Goal: Task Accomplishment & Management: Use online tool/utility

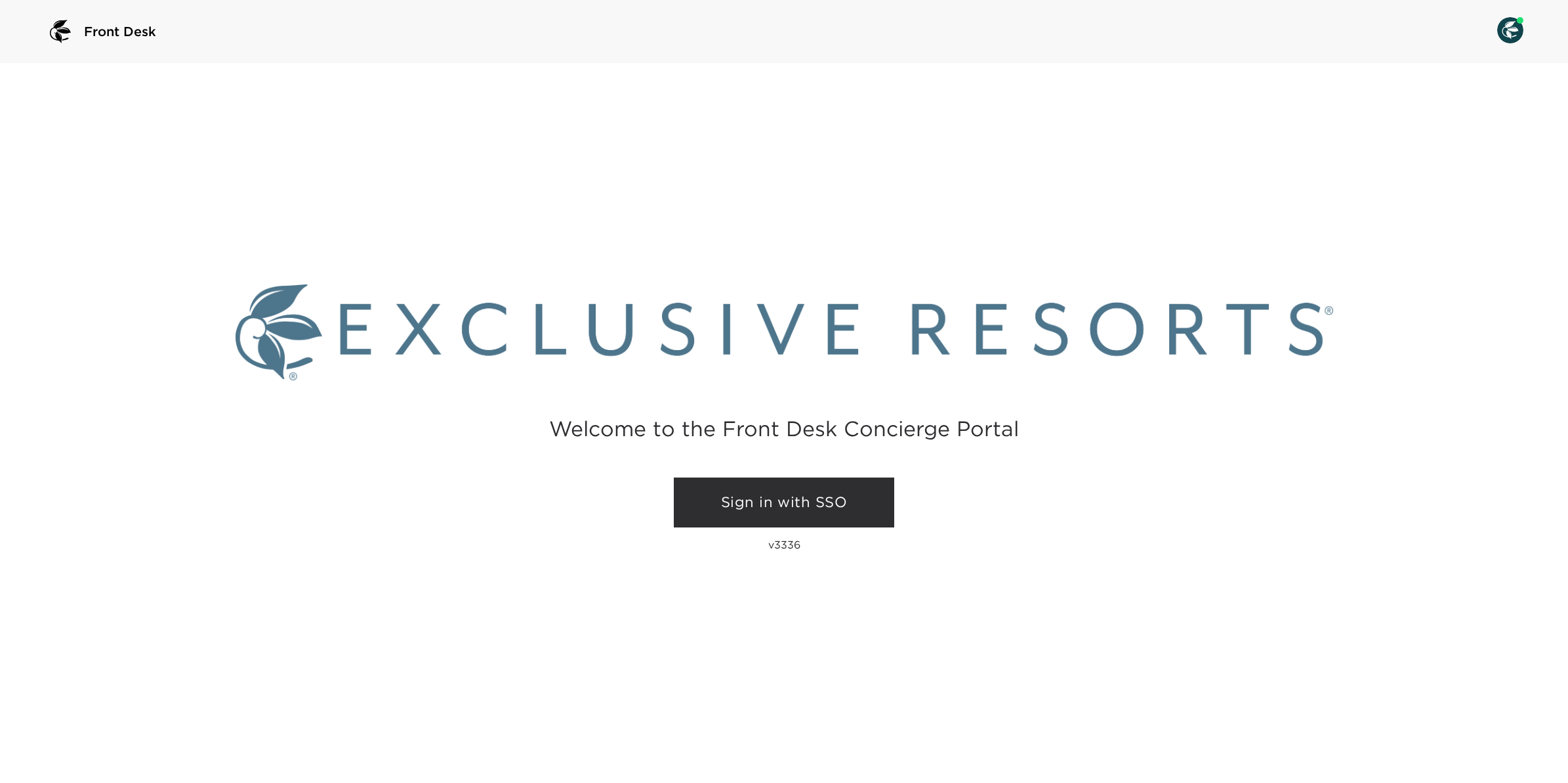
click at [781, 527] on div "Sign in with SSO v3336" at bounding box center [784, 519] width 221 height 84
click at [798, 513] on link "Sign in with SSO" at bounding box center [784, 502] width 221 height 50
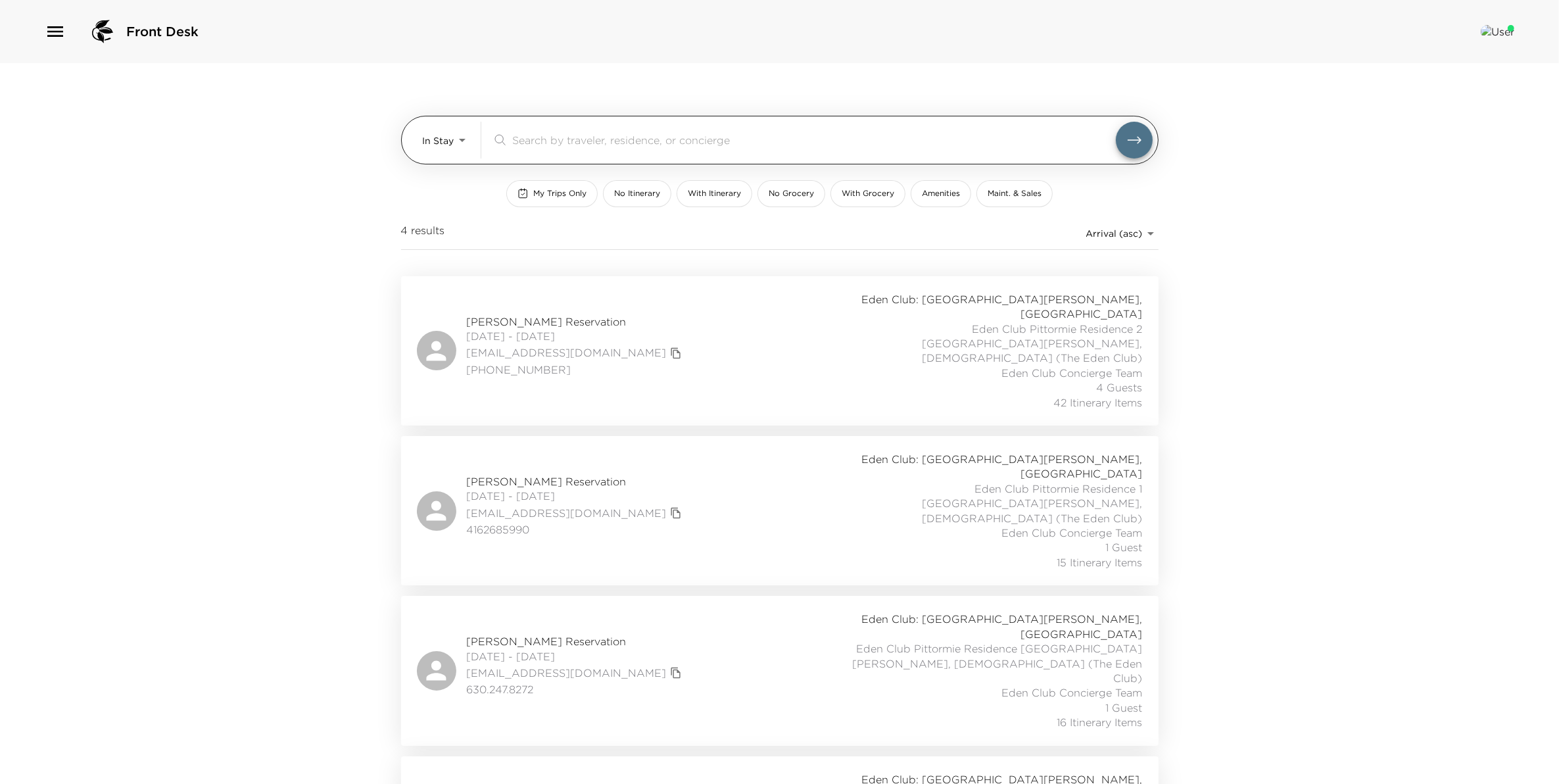
click at [455, 136] on body "Front Desk In Stay In-Stay ​ My Trips Only No Itinerary With Itinerary No Groce…" at bounding box center [780, 392] width 1559 height 784
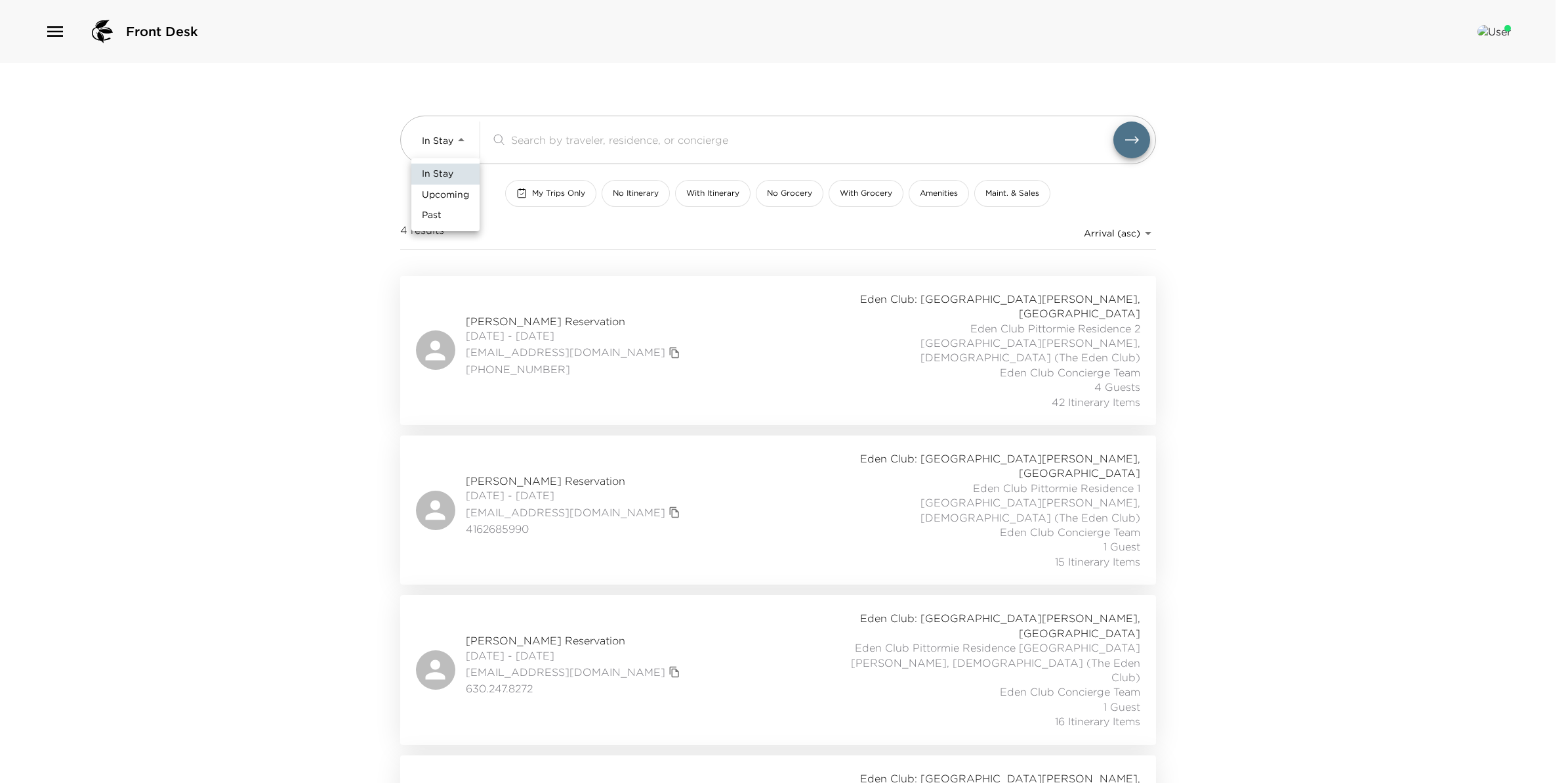
click at [459, 193] on span "Upcoming" at bounding box center [445, 196] width 47 height 14
type input "Upcoming"
click at [608, 451] on div "Michael Levine Reservation 10/01/2025 - 10/05/2025 msl79@aol.com (973) 224-0876…" at bounding box center [778, 509] width 725 height 117
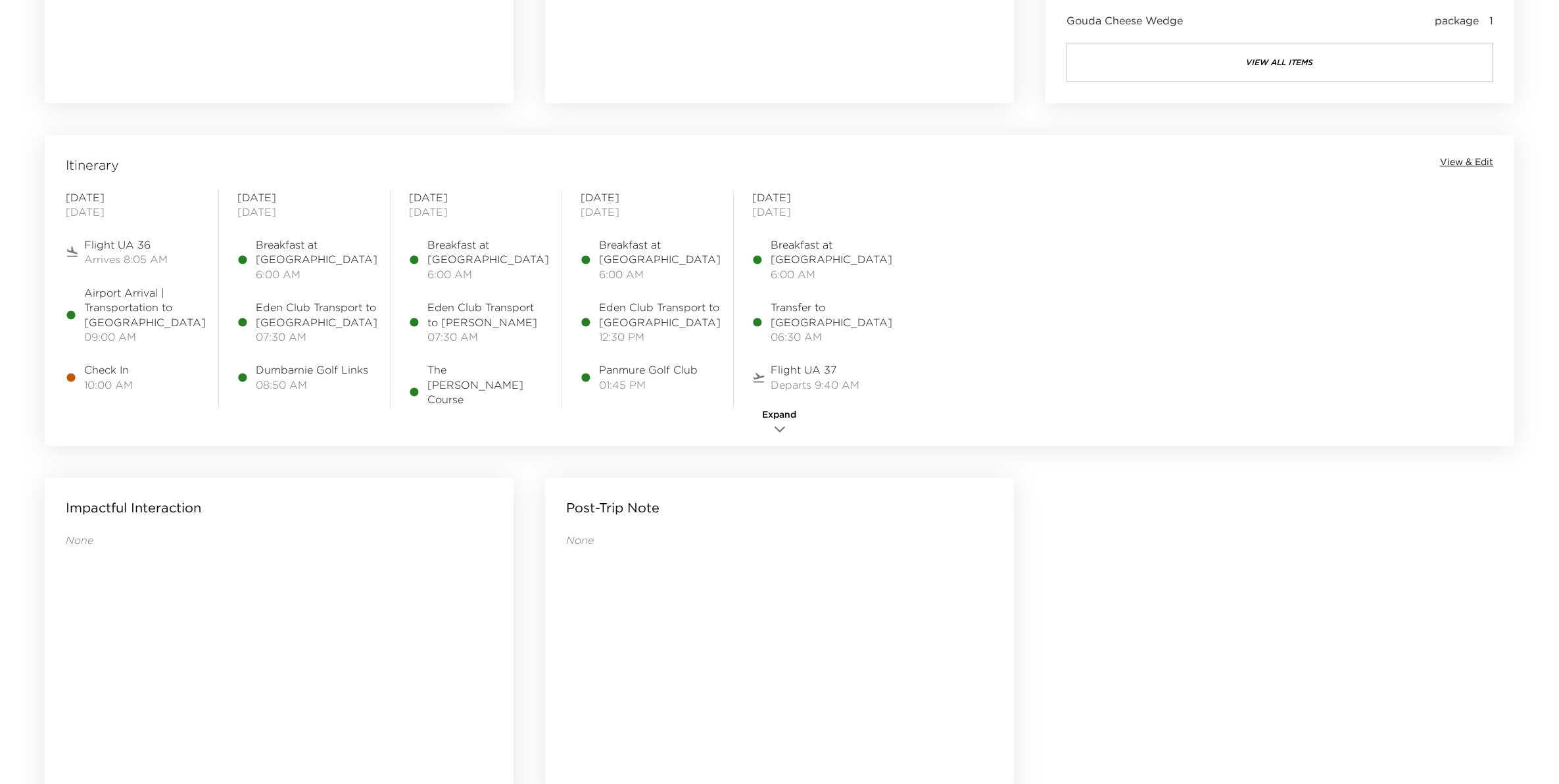
scroll to position [986, 0]
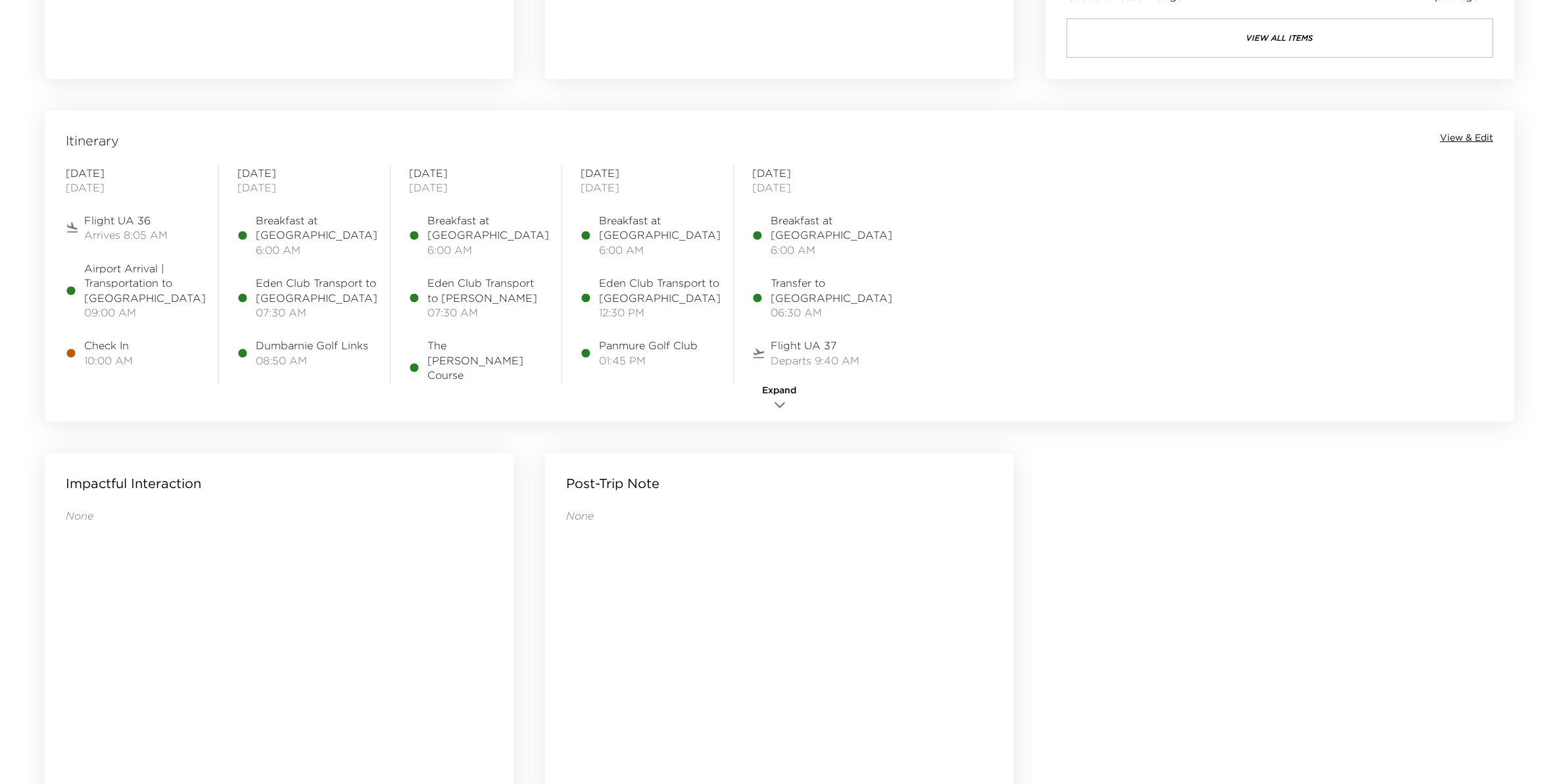
click at [1467, 136] on span "View & Edit" at bounding box center [1466, 139] width 53 height 14
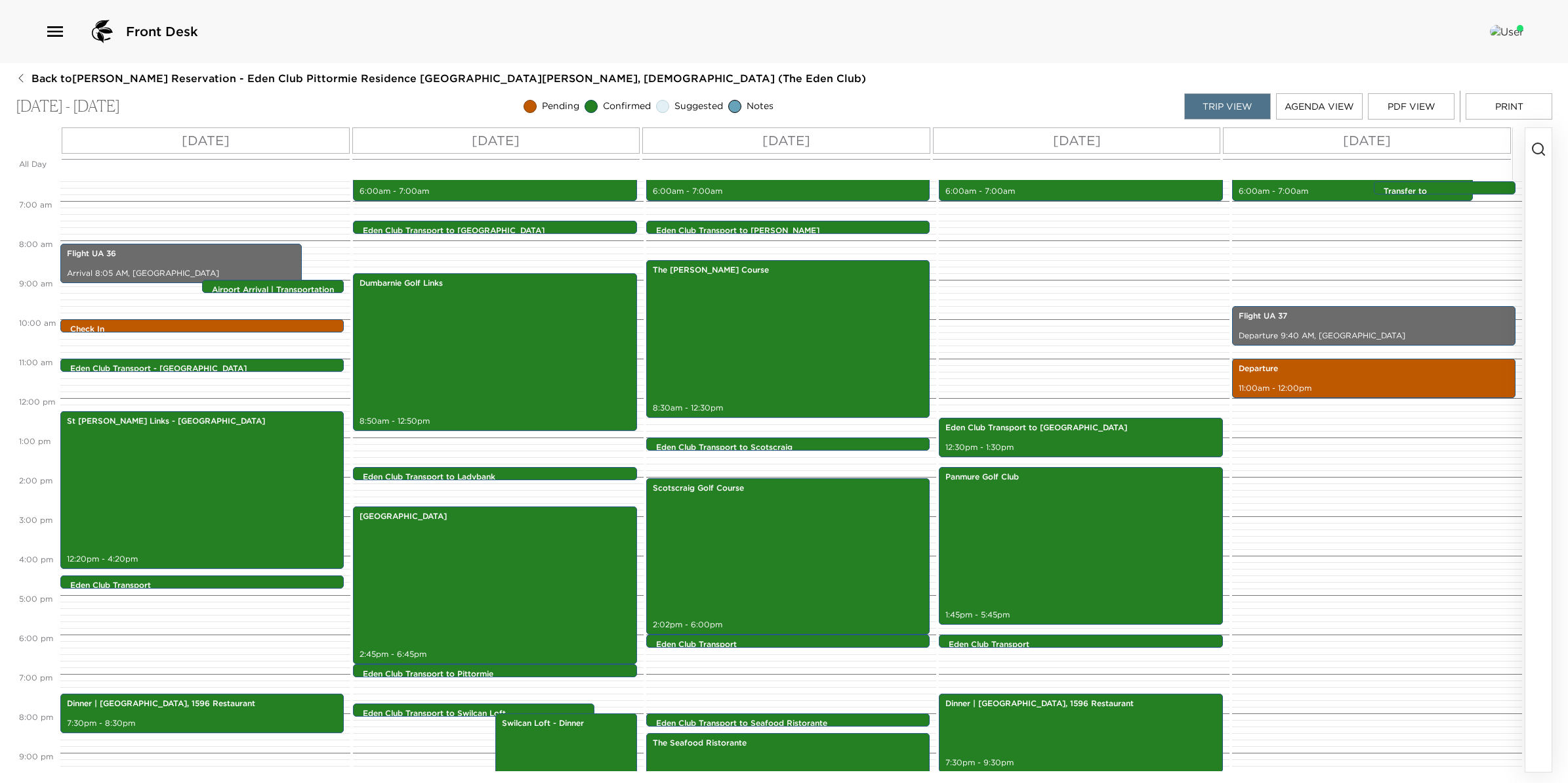
scroll to position [25, 0]
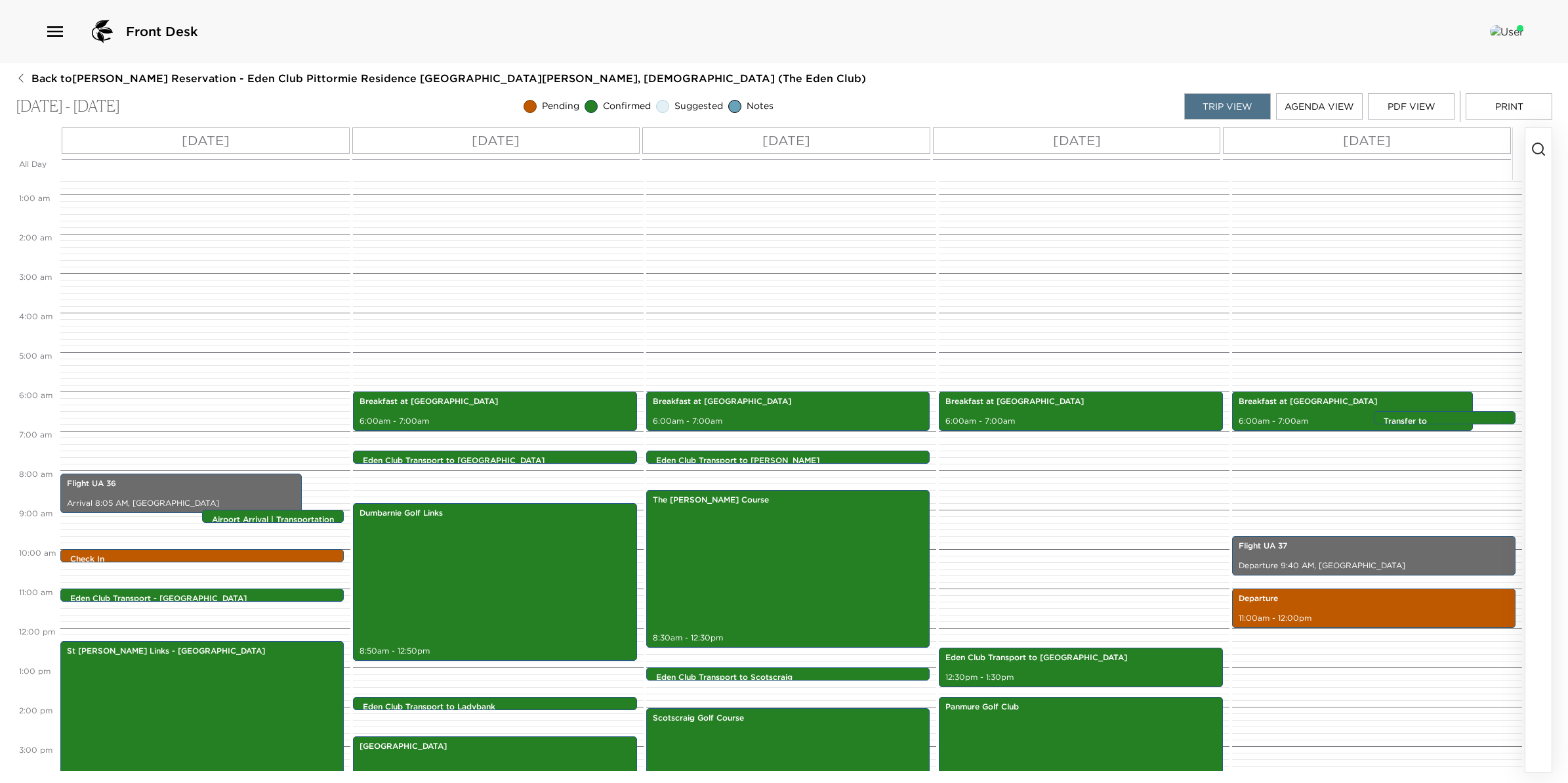
click at [1519, 106] on button "Print" at bounding box center [1509, 105] width 87 height 26
